Goal: Share content: Share content

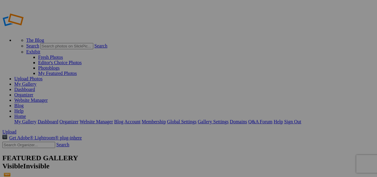
type input "Album-2025-08-20-1753"
paste input "Home Improvement & Renovation [GEOGRAPHIC_DATA]"
type input "Home Improvement & Renovation [GEOGRAPHIC_DATA]"
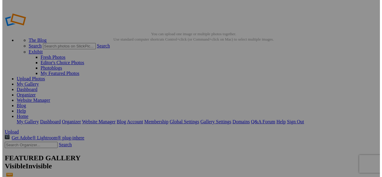
scroll to position [0, 0]
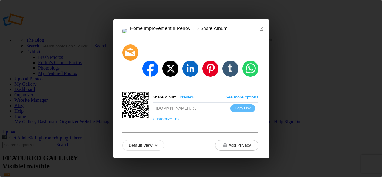
click at [236, 104] on button "Copy Link" at bounding box center [242, 108] width 25 height 8
click at [246, 104] on button "Copy Link" at bounding box center [242, 108] width 25 height 8
